Goal: Task Accomplishment & Management: Use online tool/utility

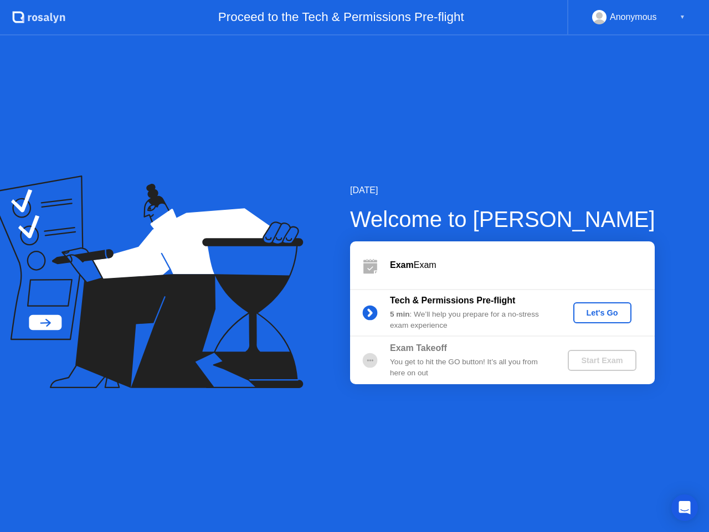
click at [609, 316] on div "Let's Go" at bounding box center [601, 312] width 49 height 9
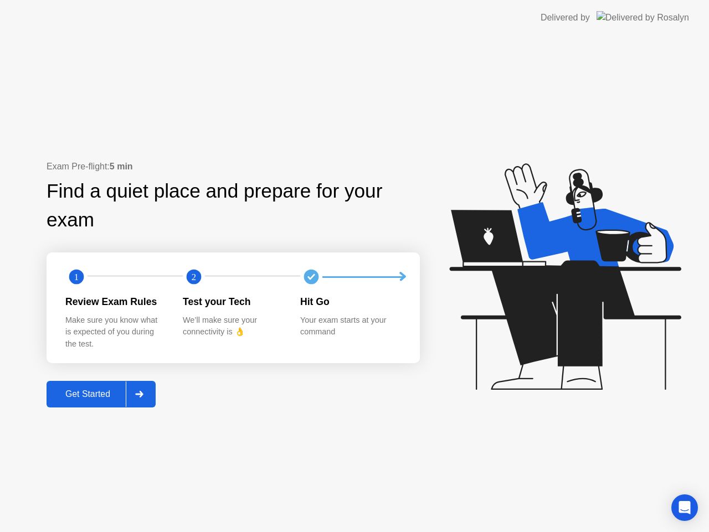
click at [61, 389] on div "Get Started" at bounding box center [88, 394] width 76 height 10
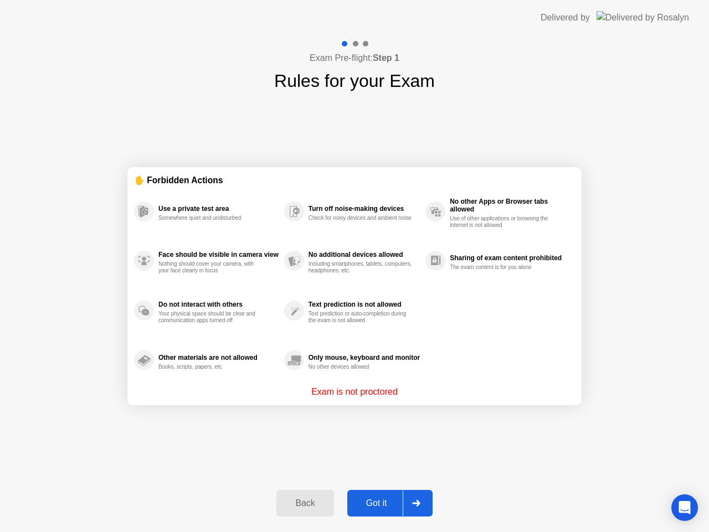
click at [378, 507] on div "Got it" at bounding box center [376, 503] width 52 height 10
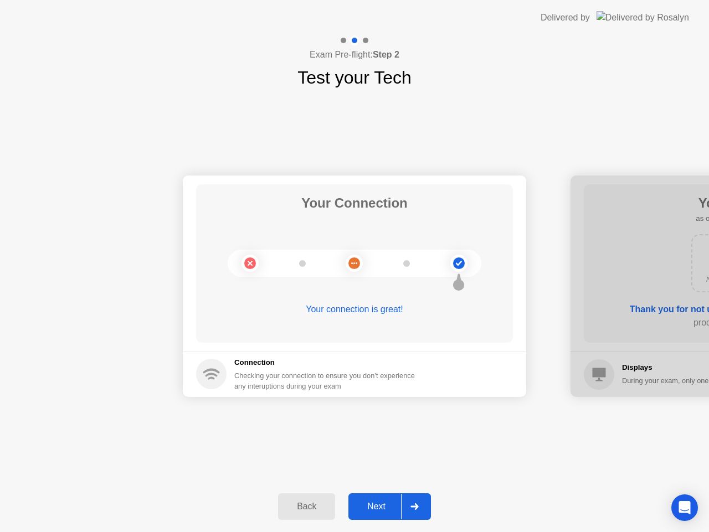
click at [390, 502] on div "Next" at bounding box center [375, 507] width 49 height 10
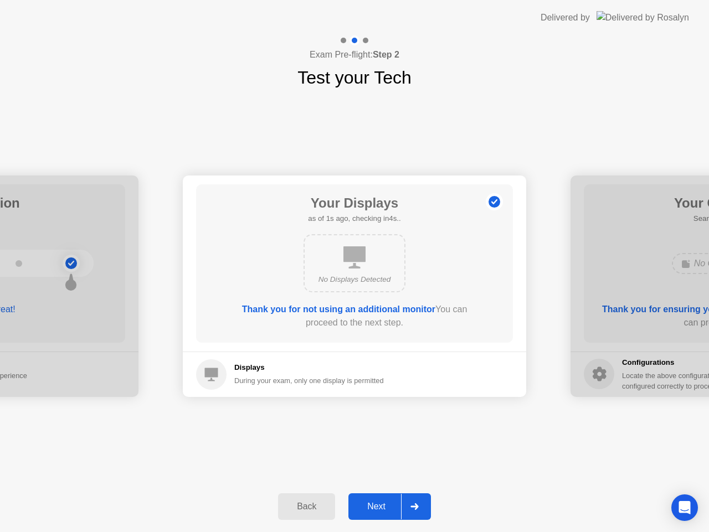
click at [381, 502] on div "Next" at bounding box center [375, 507] width 49 height 10
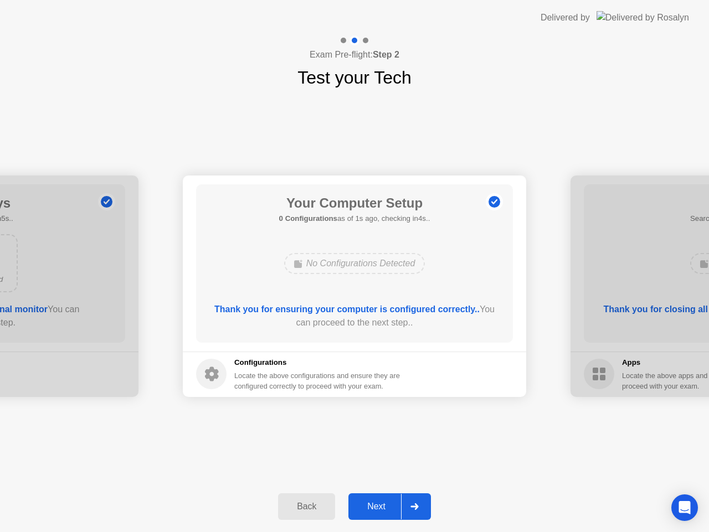
click at [328, 259] on div "No Configurations Detected" at bounding box center [354, 263] width 141 height 21
click at [360, 505] on div "Next" at bounding box center [375, 507] width 49 height 10
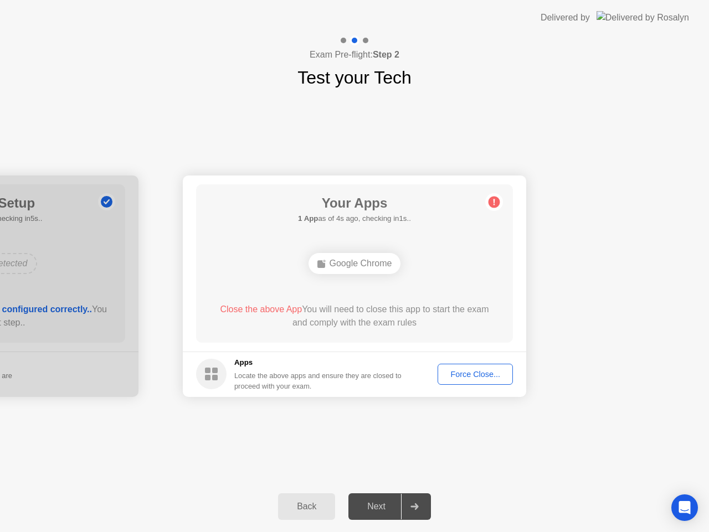
click at [456, 373] on div "Force Close..." at bounding box center [475, 374] width 68 height 9
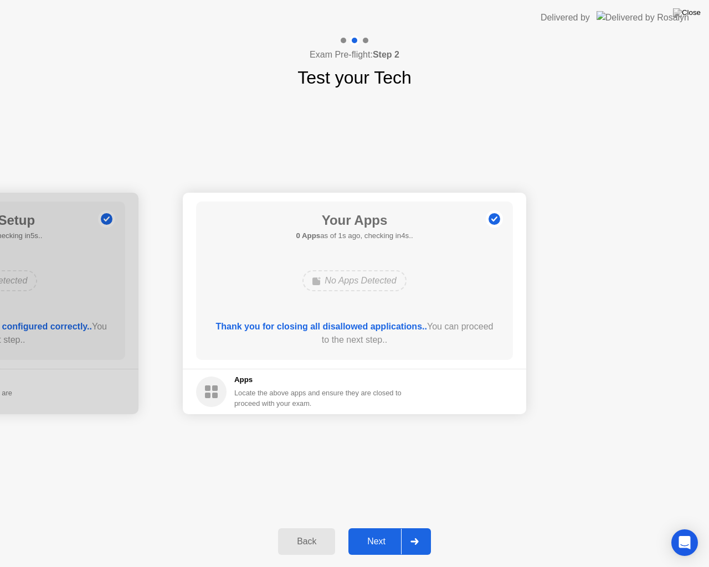
click at [382, 531] on div "Next" at bounding box center [375, 541] width 49 height 10
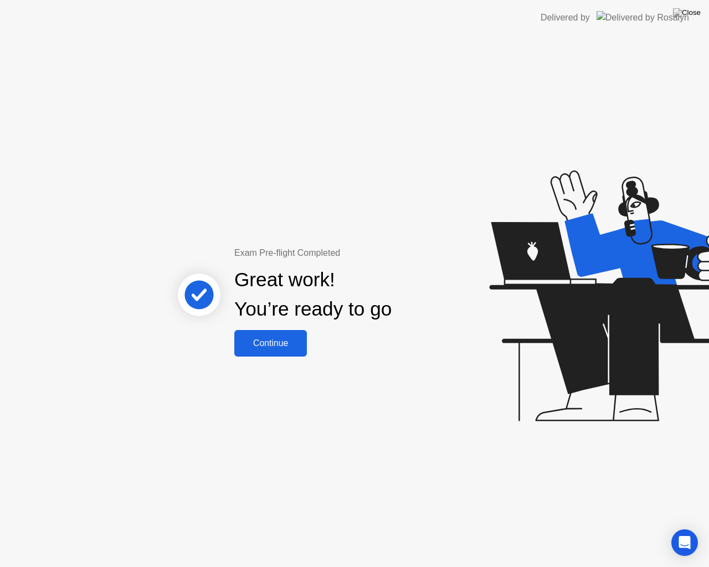
click at [287, 340] on div "Continue" at bounding box center [270, 343] width 66 height 10
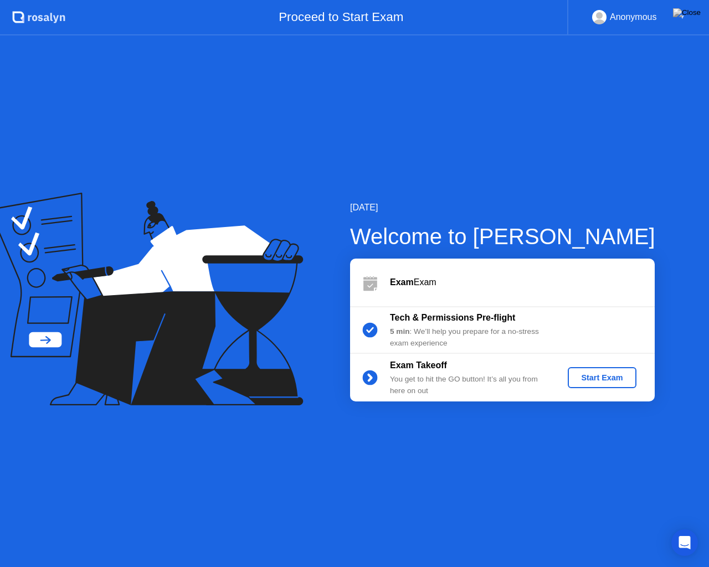
click at [602, 375] on div "Start Exam" at bounding box center [601, 377] width 59 height 9
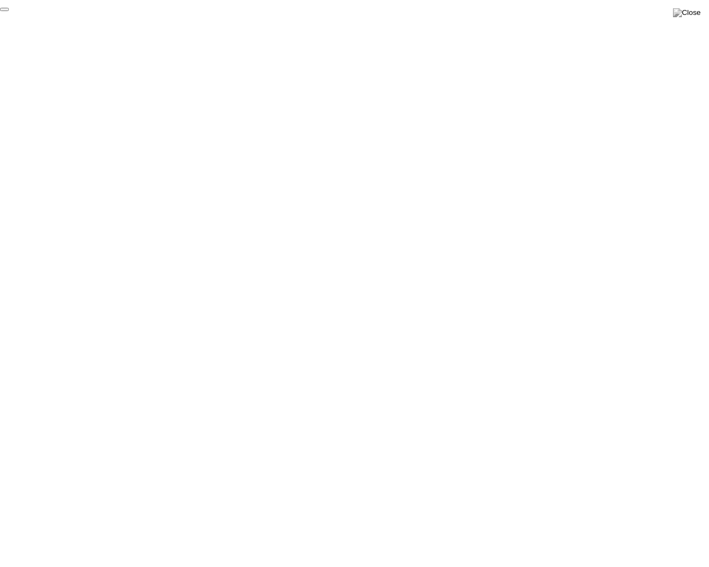
click div "End Proctoring Session"
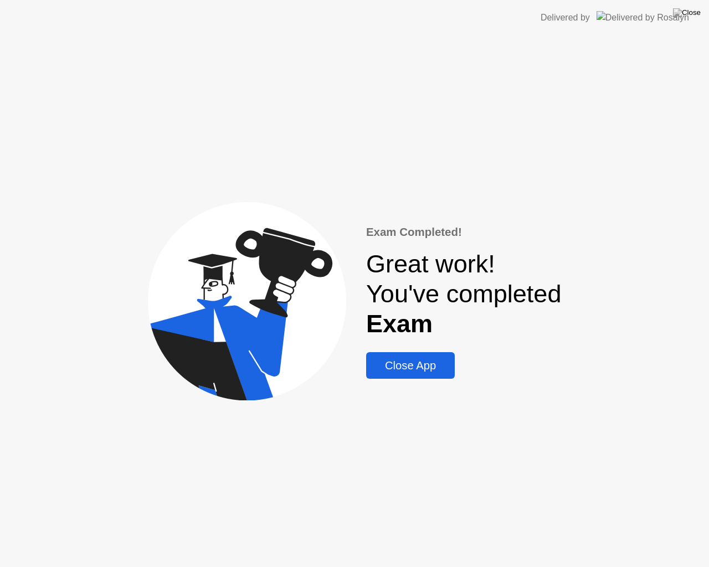
click at [442, 365] on div "Close App" at bounding box center [410, 365] width 82 height 13
